Goal: Task Accomplishment & Management: Manage account settings

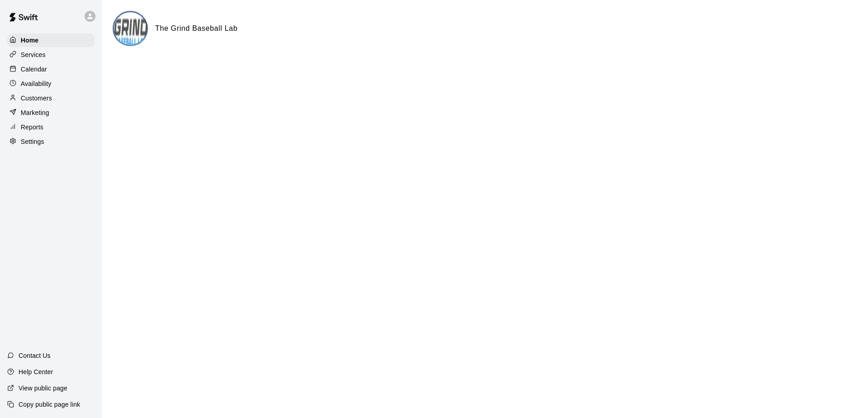
click at [44, 54] on p "Services" at bounding box center [33, 54] width 25 height 9
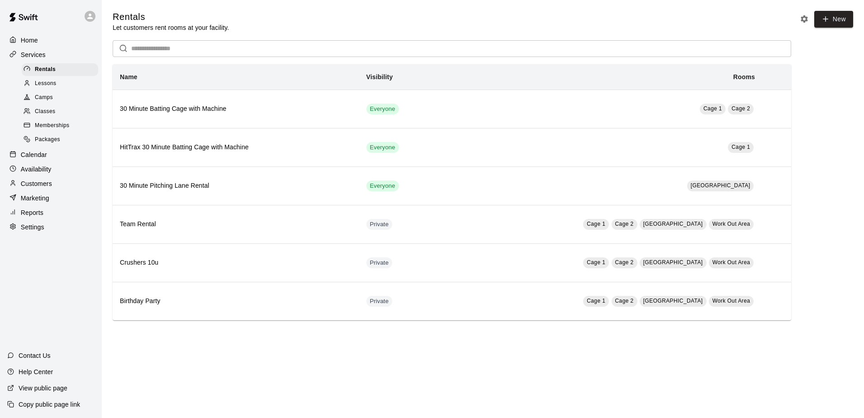
click at [55, 130] on span "Memberships" at bounding box center [52, 125] width 34 height 9
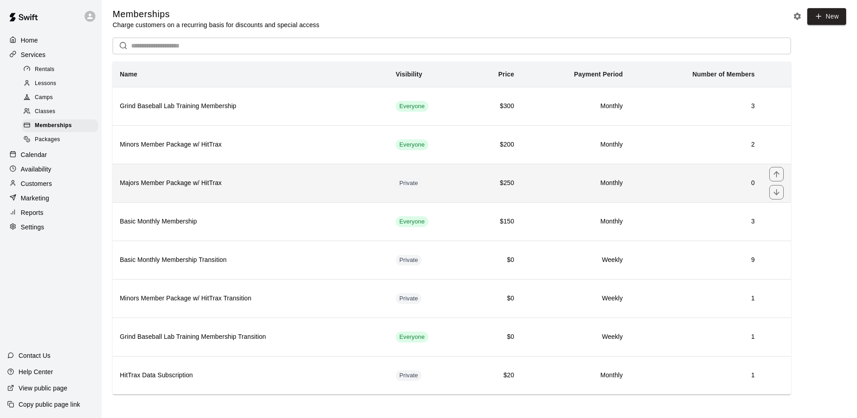
scroll to position [6, 0]
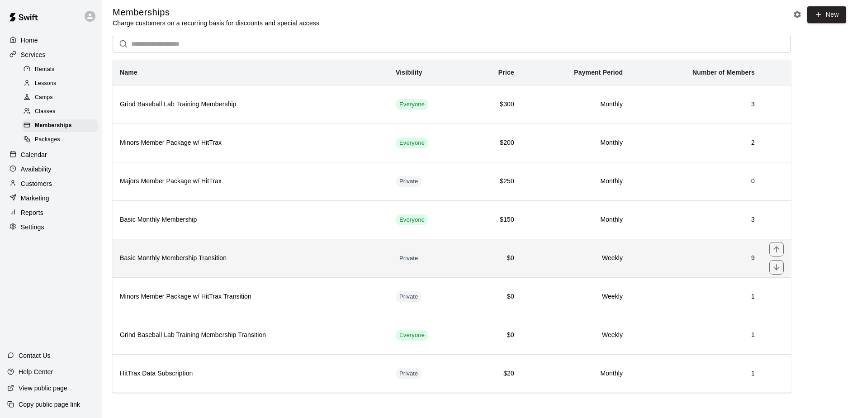
click at [163, 262] on h6 "Basic Monthly Membership Transition" at bounding box center [250, 258] width 261 height 10
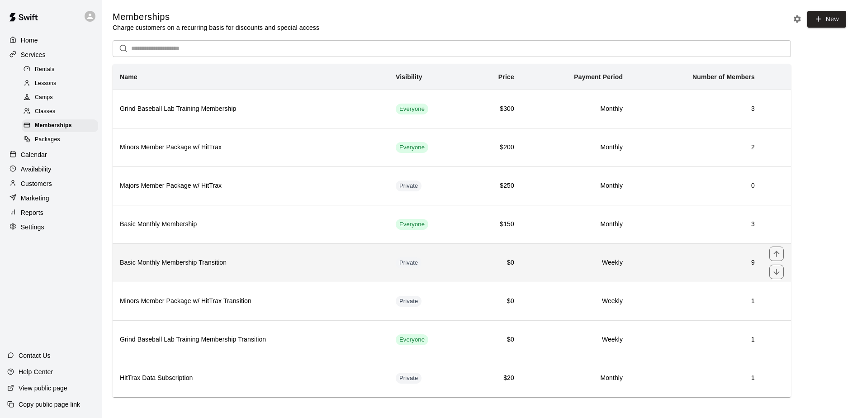
click at [171, 268] on h6 "Basic Monthly Membership Transition" at bounding box center [250, 263] width 261 height 10
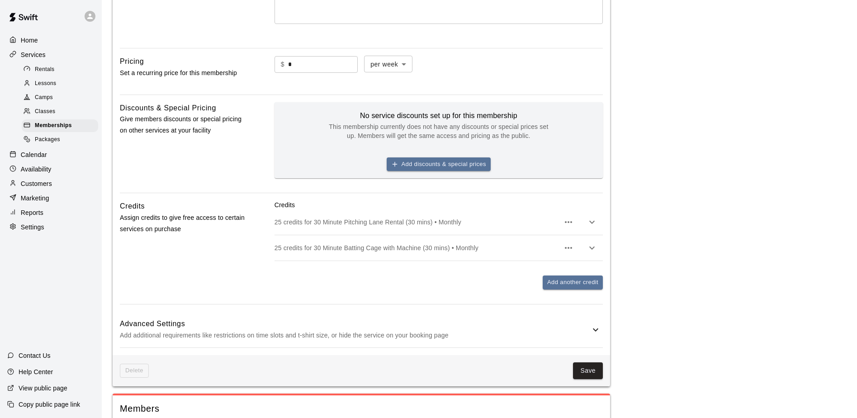
scroll to position [590, 0]
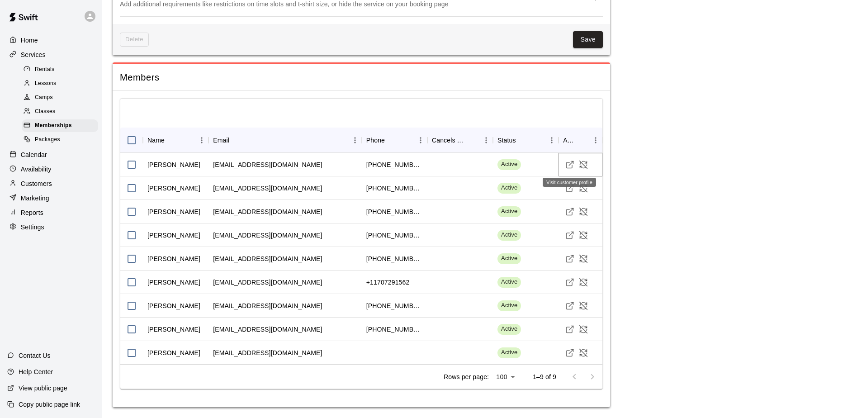
click at [570, 164] on icon "Visit customer profile" at bounding box center [569, 164] width 9 height 9
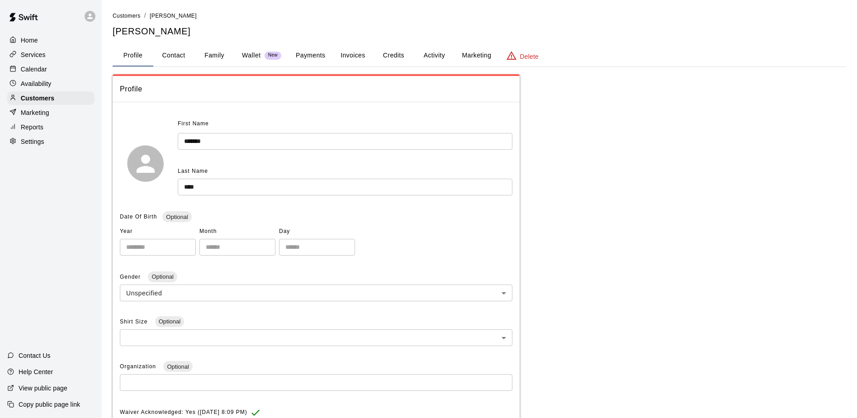
click at [395, 57] on button "Credits" at bounding box center [393, 56] width 41 height 22
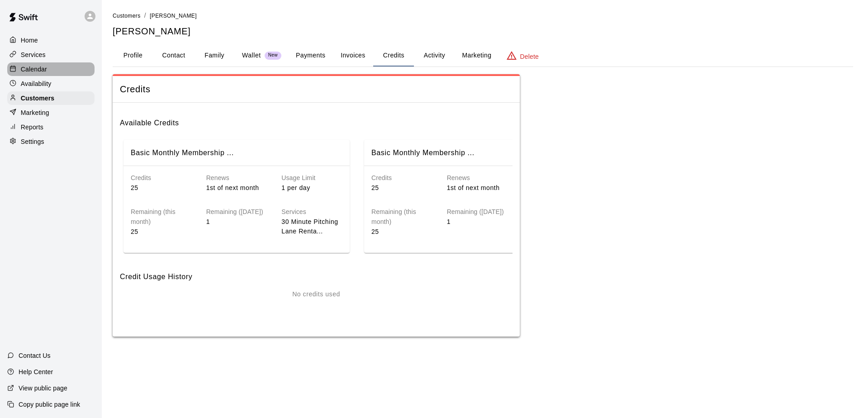
click at [32, 73] on p "Calendar" at bounding box center [34, 69] width 26 height 9
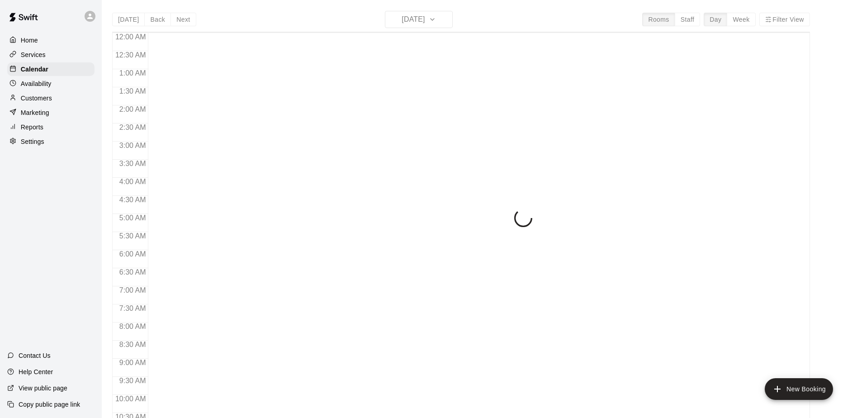
scroll to position [473, 0]
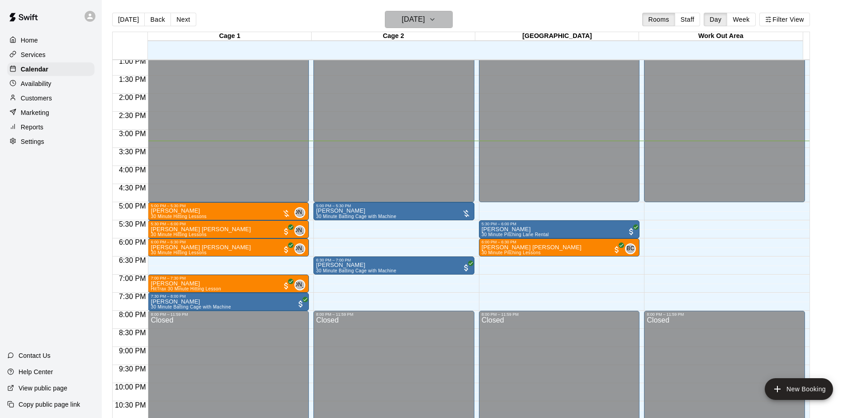
click at [443, 14] on button "[DATE]" at bounding box center [419, 19] width 68 height 17
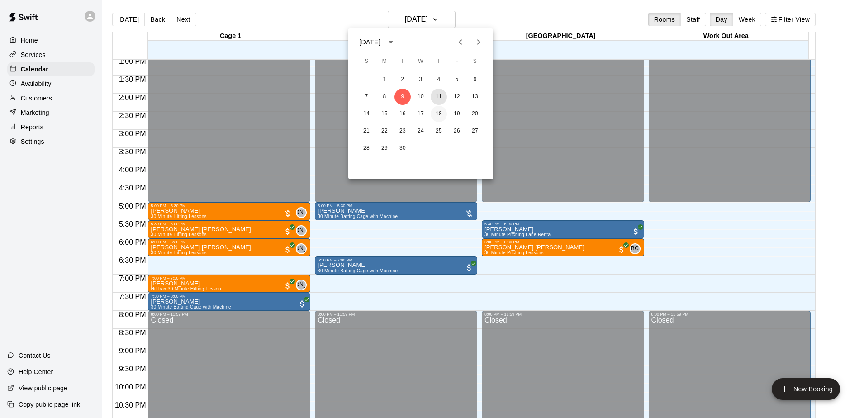
drag, startPoint x: 441, startPoint y: 95, endPoint x: 440, endPoint y: 107, distance: 11.8
click at [442, 95] on button "11" at bounding box center [439, 97] width 16 height 16
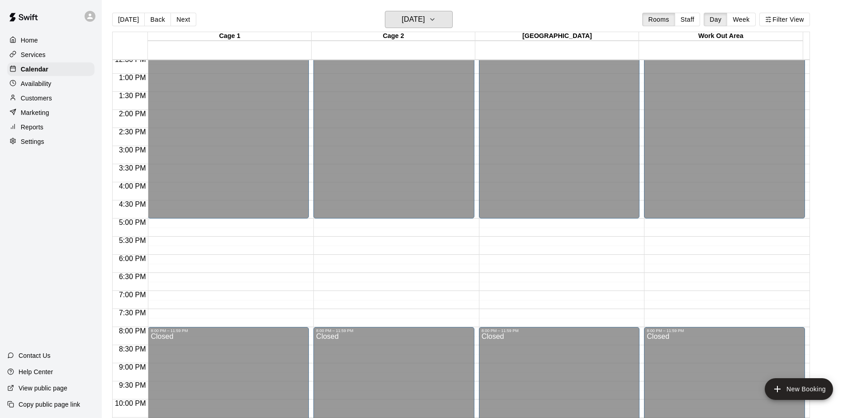
scroll to position [456, 0]
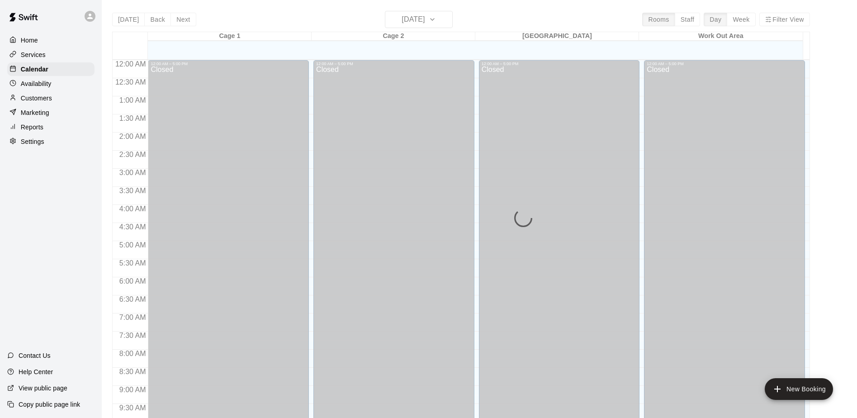
scroll to position [473, 0]
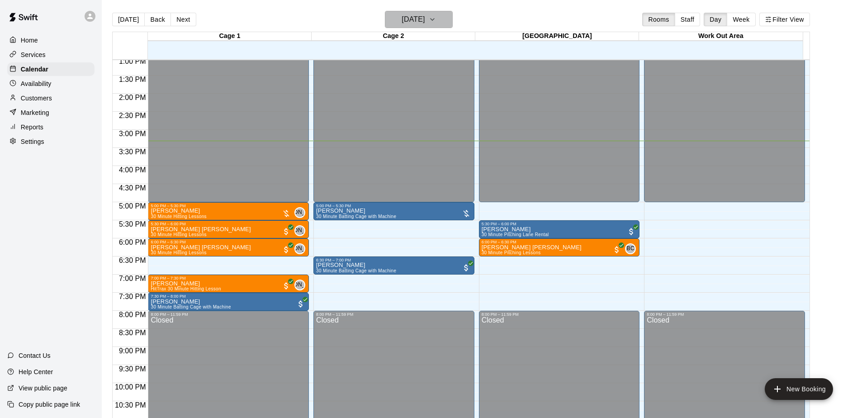
click at [425, 19] on h6 "Tuesday Sep 09" at bounding box center [413, 19] width 23 height 13
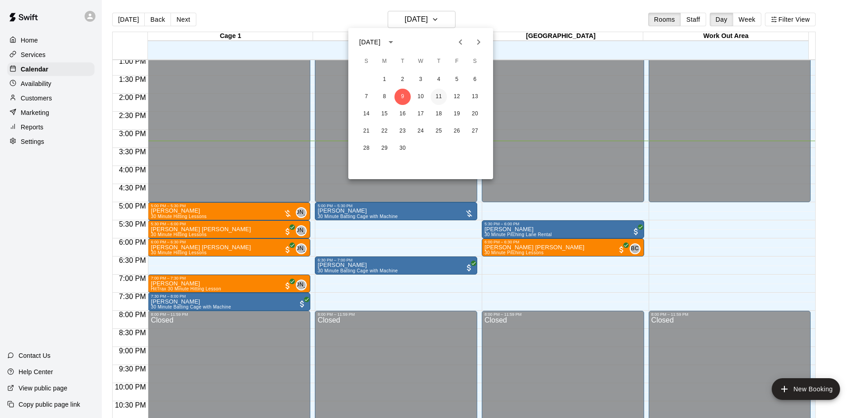
click at [440, 97] on button "11" at bounding box center [439, 97] width 16 height 16
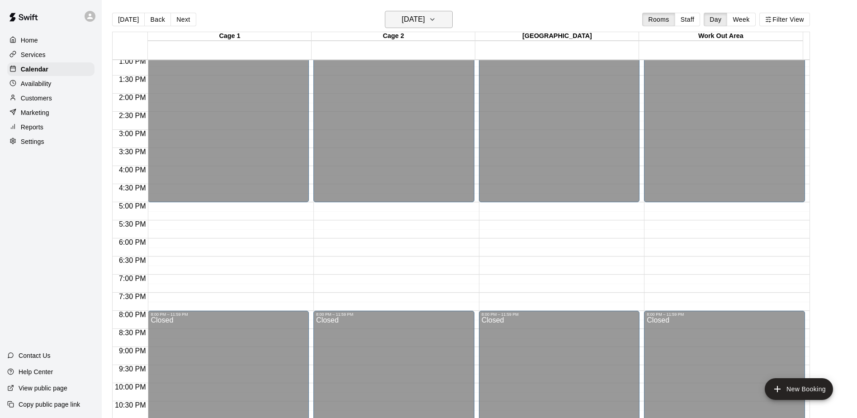
click at [436, 20] on icon "button" at bounding box center [432, 19] width 7 height 11
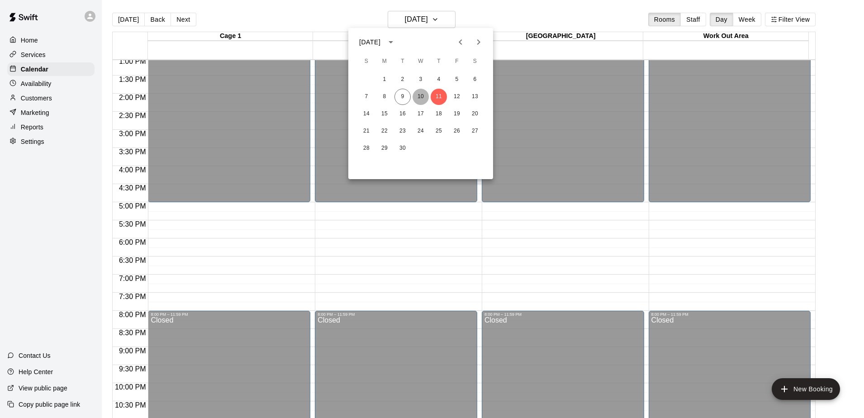
click at [420, 97] on button "10" at bounding box center [421, 97] width 16 height 16
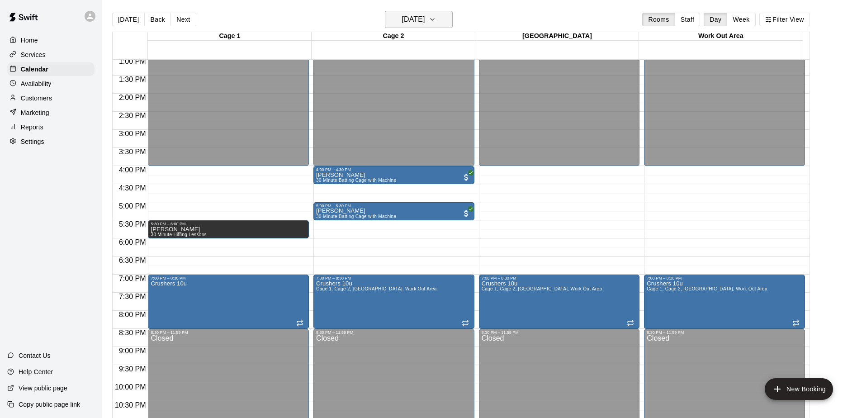
click at [436, 18] on icon "button" at bounding box center [432, 19] width 7 height 11
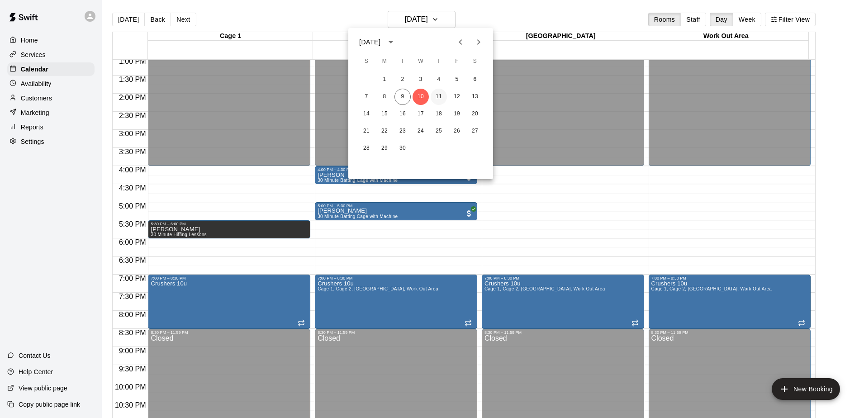
click at [440, 98] on button "11" at bounding box center [439, 97] width 16 height 16
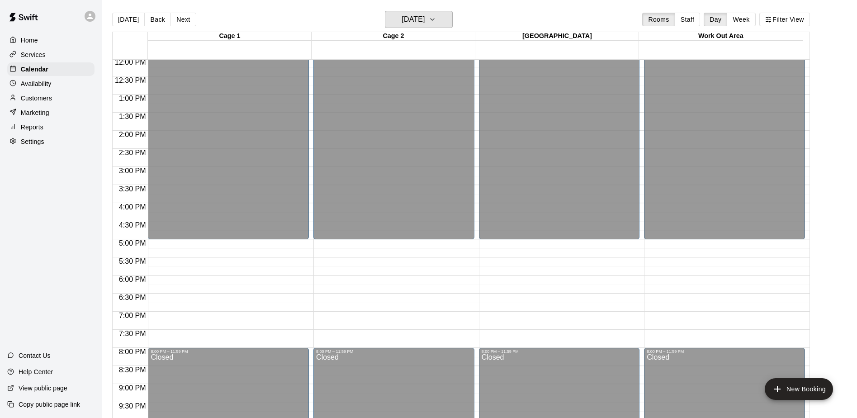
scroll to position [411, 0]
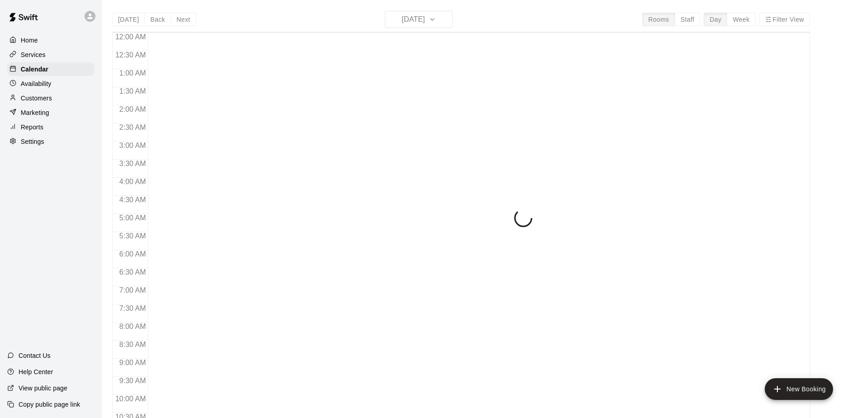
scroll to position [473, 0]
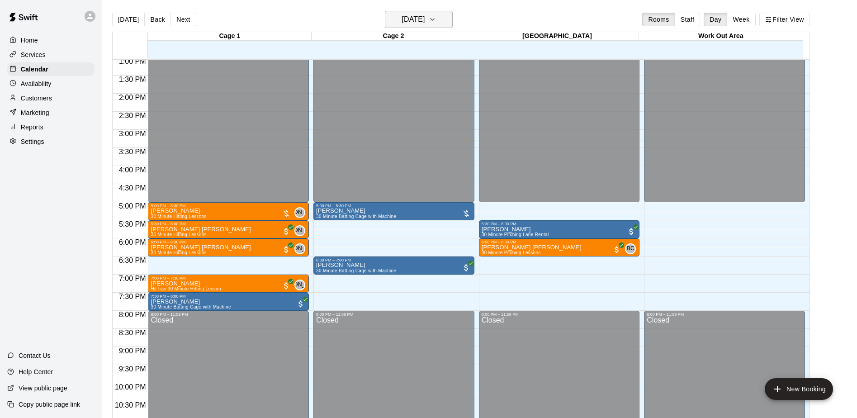
click at [425, 14] on h6 "Tuesday Sep 09" at bounding box center [413, 19] width 23 height 13
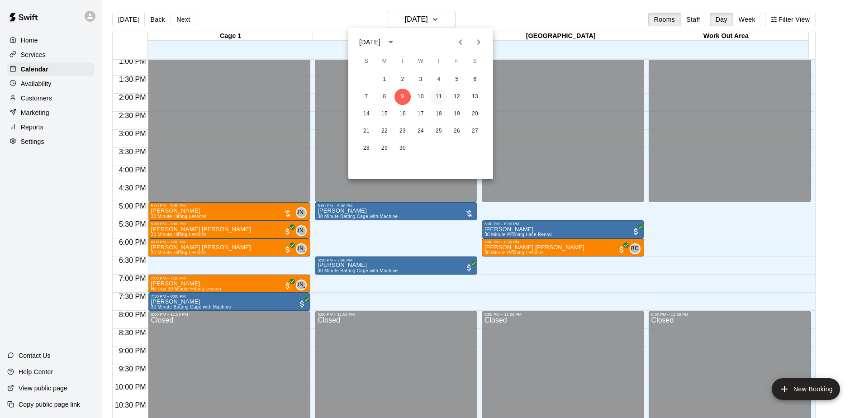
click at [441, 98] on button "11" at bounding box center [439, 97] width 16 height 16
